Goal: Task Accomplishment & Management: Manage account settings

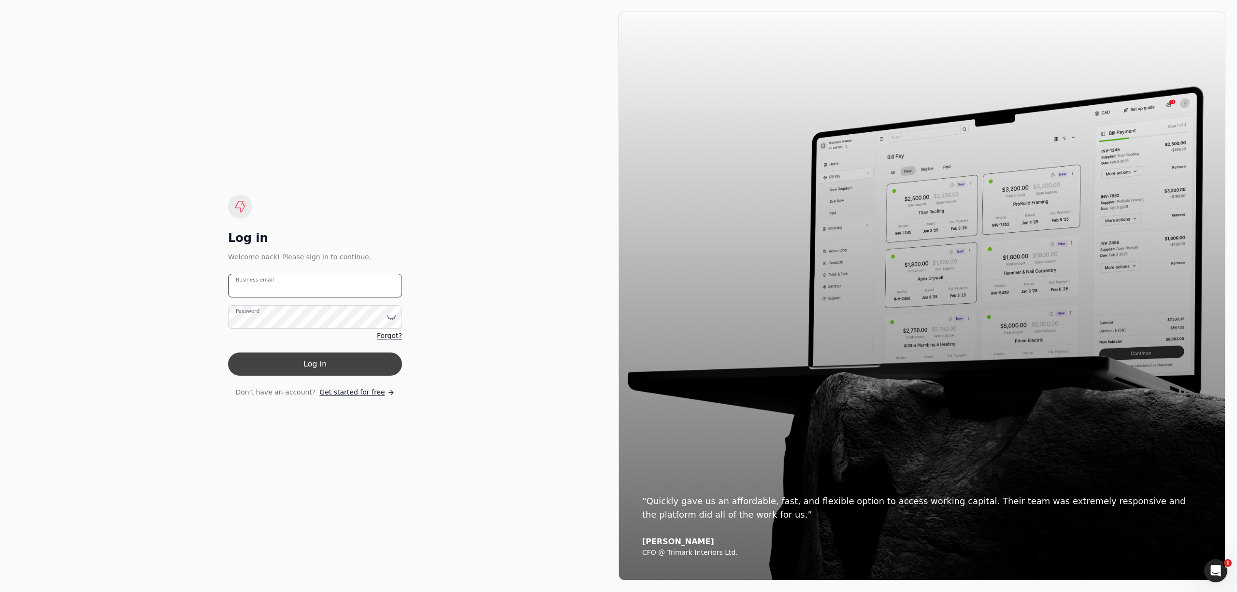
type email "[PERSON_NAME][EMAIL_ADDRESS][DOMAIN_NAME]"
click at [371, 361] on button "Log in" at bounding box center [315, 364] width 174 height 23
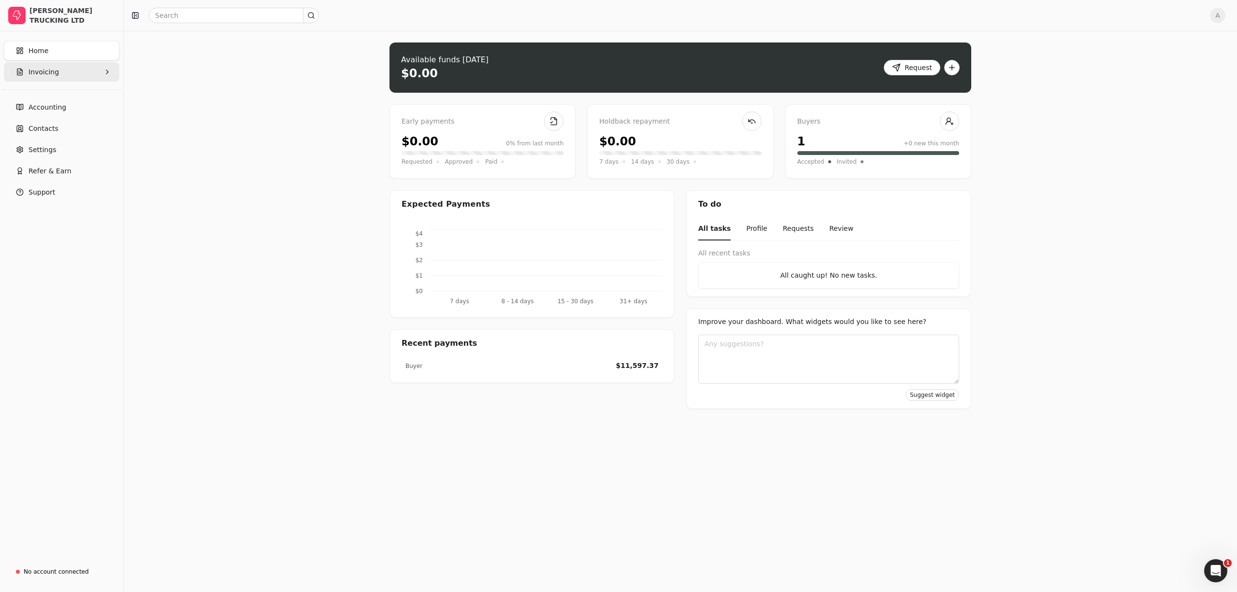
click at [43, 78] on button "Invoicing" at bounding box center [61, 71] width 115 height 19
click at [72, 95] on Invoices "All Invoices" at bounding box center [62, 95] width 112 height 19
